Goal: Information Seeking & Learning: Learn about a topic

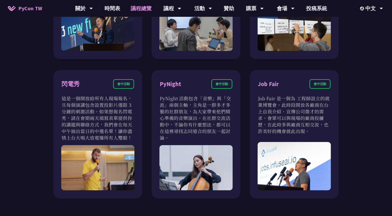
scroll to position [430, 0]
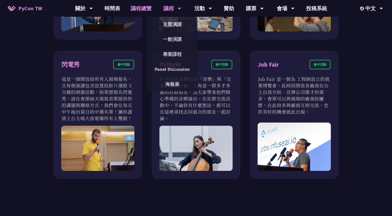
click at [93, 8] on div "議程" at bounding box center [84, 8] width 18 height 17
click at [173, 23] on link "主題演講" at bounding box center [172, 24] width 50 height 12
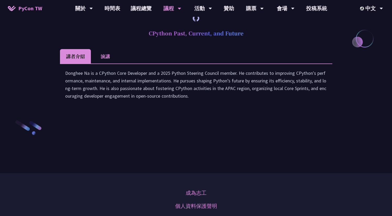
scroll to position [728, 0]
drag, startPoint x: 187, startPoint y: 134, endPoint x: 219, endPoint y: 132, distance: 31.5
click at [219, 105] on div "Donghee Na is a CPython Core Developer and a 2025 Python Steering Council membe…" at bounding box center [196, 87] width 262 height 36
copy div "Steering Council"
click at [219, 105] on div "Donghee Na is a CPython Core Developer and a 2025 Python Steering Council membe…" at bounding box center [196, 87] width 262 height 36
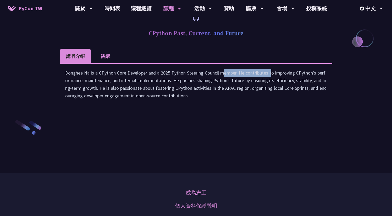
drag, startPoint x: 219, startPoint y: 132, endPoint x: 171, endPoint y: 131, distance: 47.4
click at [171, 105] on div "Donghee Na is a CPython Core Developer and a 2025 Python Steering Council membe…" at bounding box center [196, 87] width 262 height 36
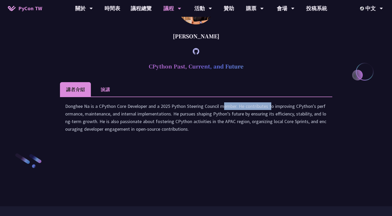
scroll to position [692, 0]
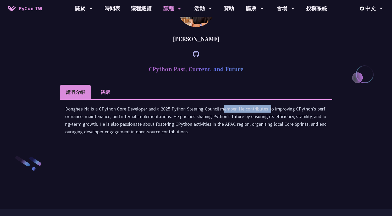
click at [187, 140] on div "Donghee Na is a CPython Core Developer and a 2025 Python Steering Council membe…" at bounding box center [196, 123] width 262 height 36
drag, startPoint x: 171, startPoint y: 171, endPoint x: 219, endPoint y: 168, distance: 47.2
click at [219, 140] on div "Donghee Na is a CPython Core Developer and a 2025 Python Steering Council membe…" at bounding box center [196, 123] width 262 height 36
copy div "Python Steering Council"
